Goal: Task Accomplishment & Management: Manage account settings

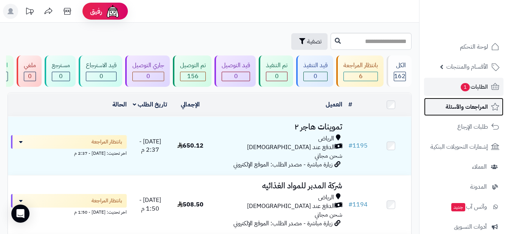
click at [461, 104] on span "المراجعات والأسئلة" at bounding box center [467, 107] width 42 height 11
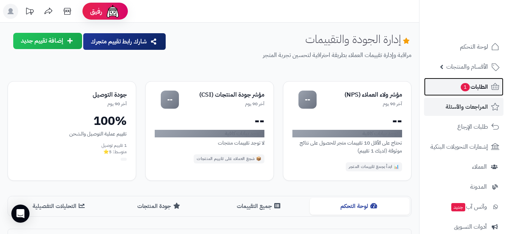
click at [475, 87] on span "الطلبات 1" at bounding box center [474, 87] width 28 height 11
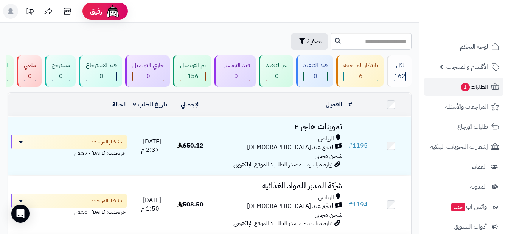
click at [434, 89] on link "الطلبات 1" at bounding box center [463, 87] width 79 height 18
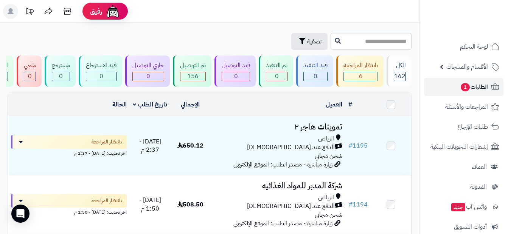
click at [434, 89] on link "الطلبات 1" at bounding box center [463, 87] width 79 height 18
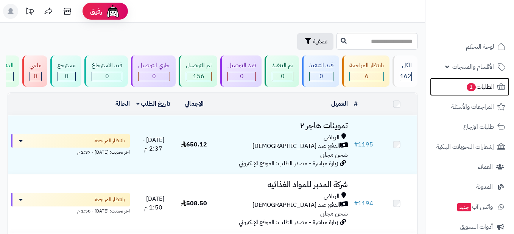
click at [466, 87] on span "1" at bounding box center [470, 87] width 9 height 8
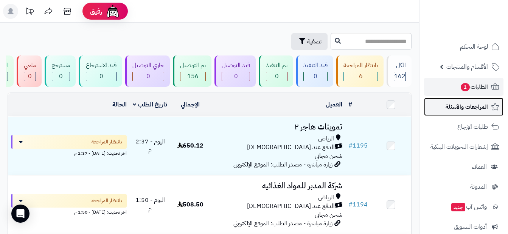
click at [477, 100] on link "المراجعات والأسئلة" at bounding box center [463, 107] width 79 height 18
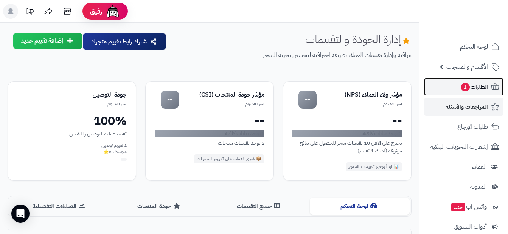
click at [471, 90] on span "الطلبات 1" at bounding box center [474, 87] width 28 height 11
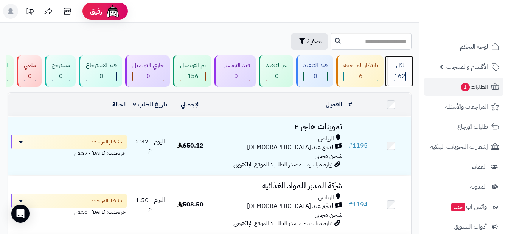
click at [398, 76] on span "162" at bounding box center [399, 76] width 11 height 9
click at [368, 76] on div "6" at bounding box center [361, 76] width 34 height 9
click at [369, 74] on div "6" at bounding box center [361, 76] width 34 height 9
click at [398, 74] on span "162" at bounding box center [399, 76] width 11 height 9
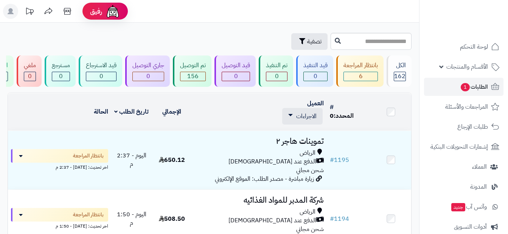
click at [484, 85] on span "الطلبات 1" at bounding box center [474, 87] width 28 height 11
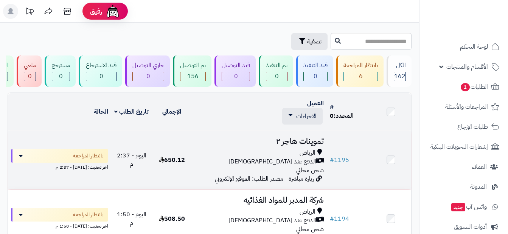
click at [303, 175] on span "شحن مجاني" at bounding box center [310, 170] width 28 height 9
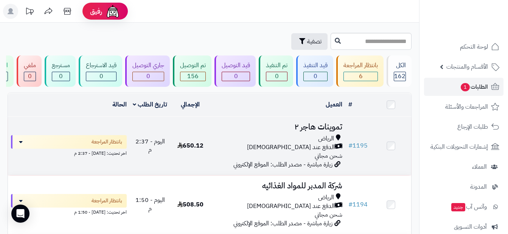
click at [276, 141] on div "الرياض" at bounding box center [277, 139] width 129 height 9
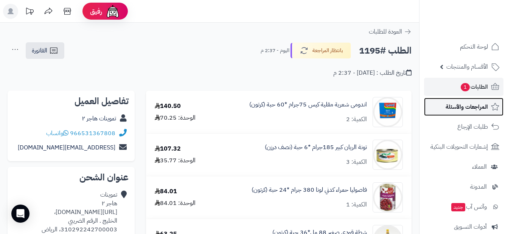
click at [477, 113] on link "المراجعات والأسئلة" at bounding box center [463, 107] width 79 height 18
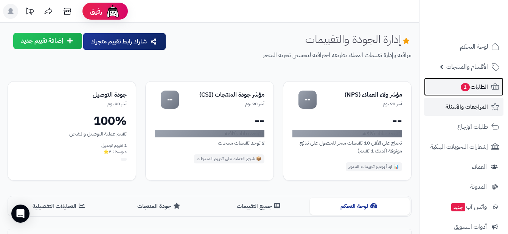
click at [477, 92] on span "الطلبات 1" at bounding box center [474, 87] width 28 height 11
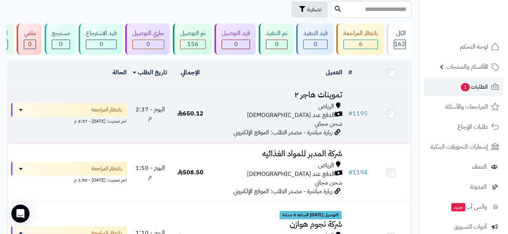
scroll to position [76, 0]
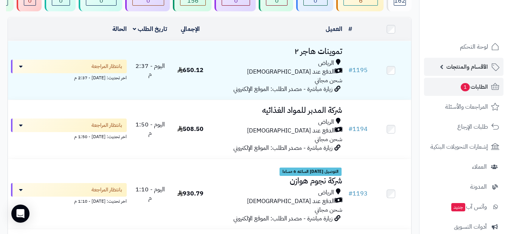
click at [462, 71] on span "الأقسام والمنتجات" at bounding box center [467, 67] width 42 height 11
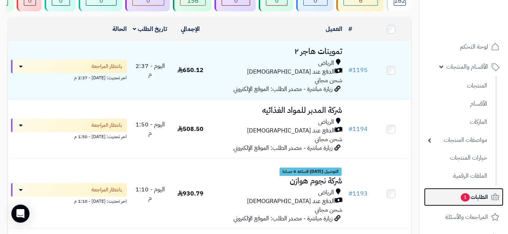
click at [466, 200] on span "1" at bounding box center [465, 198] width 9 height 8
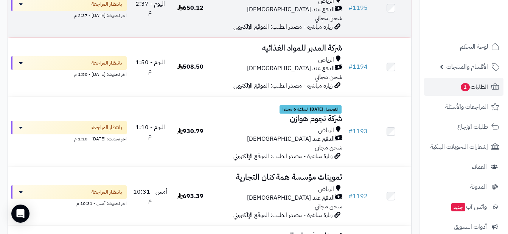
scroll to position [151, 0]
